Goal: Information Seeking & Learning: Check status

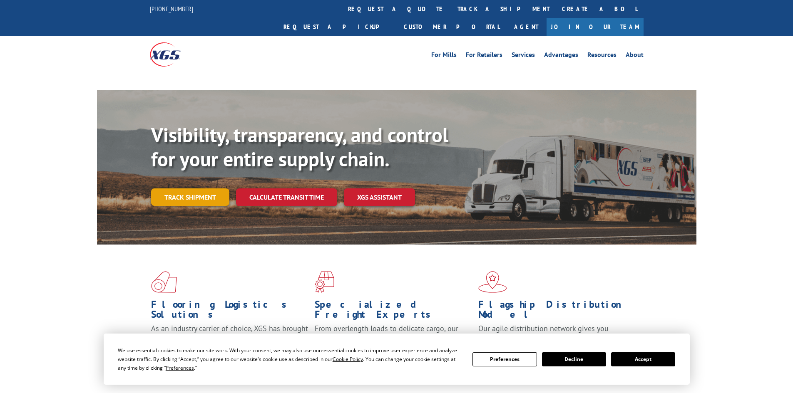
click at [190, 189] on link "Track shipment" at bounding box center [190, 197] width 78 height 17
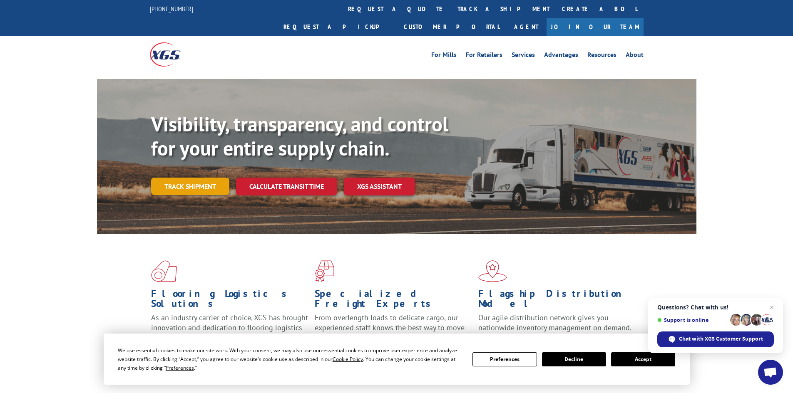
click at [178, 178] on link "Track shipment" at bounding box center [190, 186] width 78 height 17
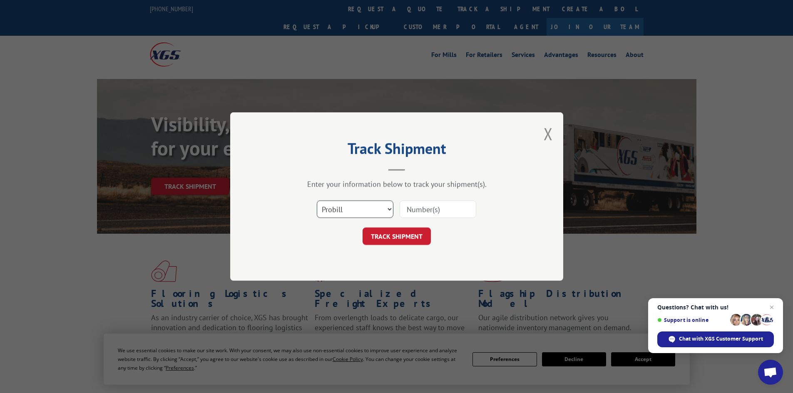
click at [354, 204] on select "Select category... Probill BOL PO" at bounding box center [355, 209] width 77 height 17
select select "po"
click at [317, 201] on select "Select category... Probill BOL PO" at bounding box center [355, 209] width 77 height 17
click at [436, 209] on input at bounding box center [438, 209] width 77 height 17
type input "/"
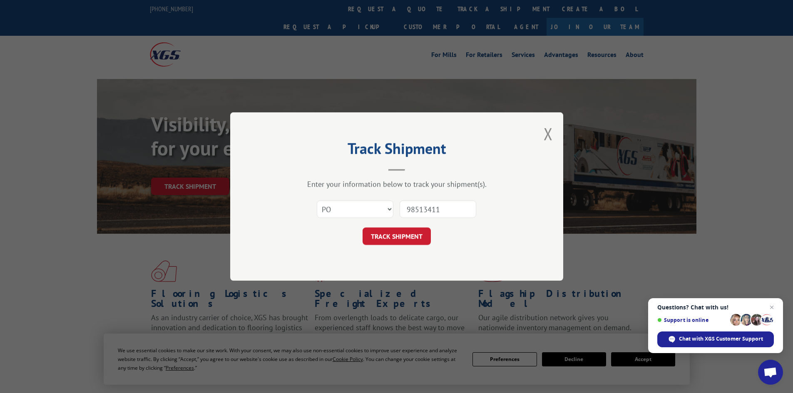
type input "98513411"
click at [363, 228] on button "TRACK SHIPMENT" at bounding box center [397, 236] width 68 height 17
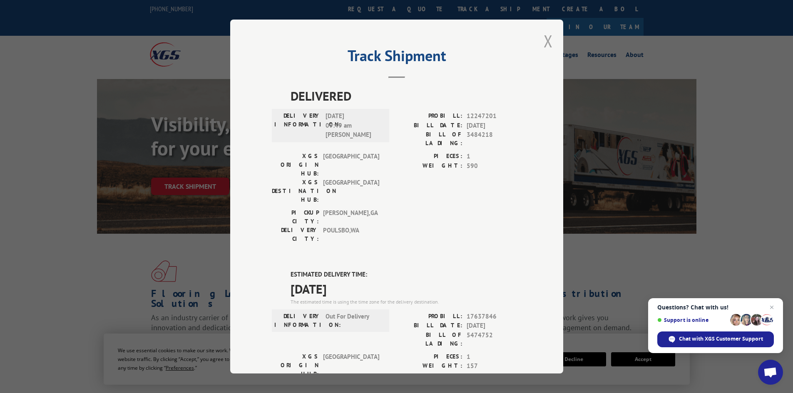
click at [544, 43] on button "Close modal" at bounding box center [548, 41] width 9 height 22
